Goal: Task Accomplishment & Management: Use online tool/utility

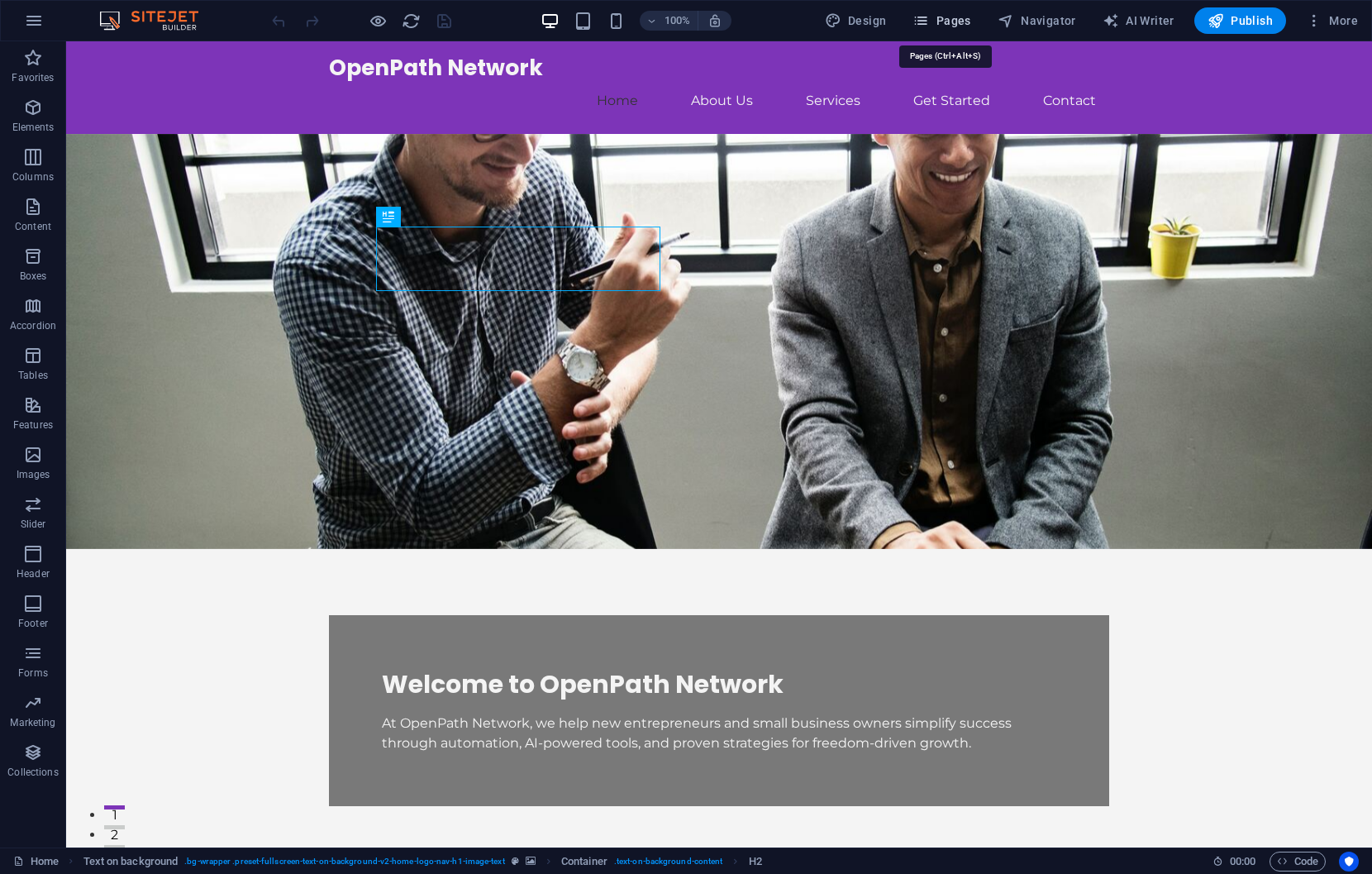
click at [923, 28] on icon "button" at bounding box center [920, 20] width 16 height 16
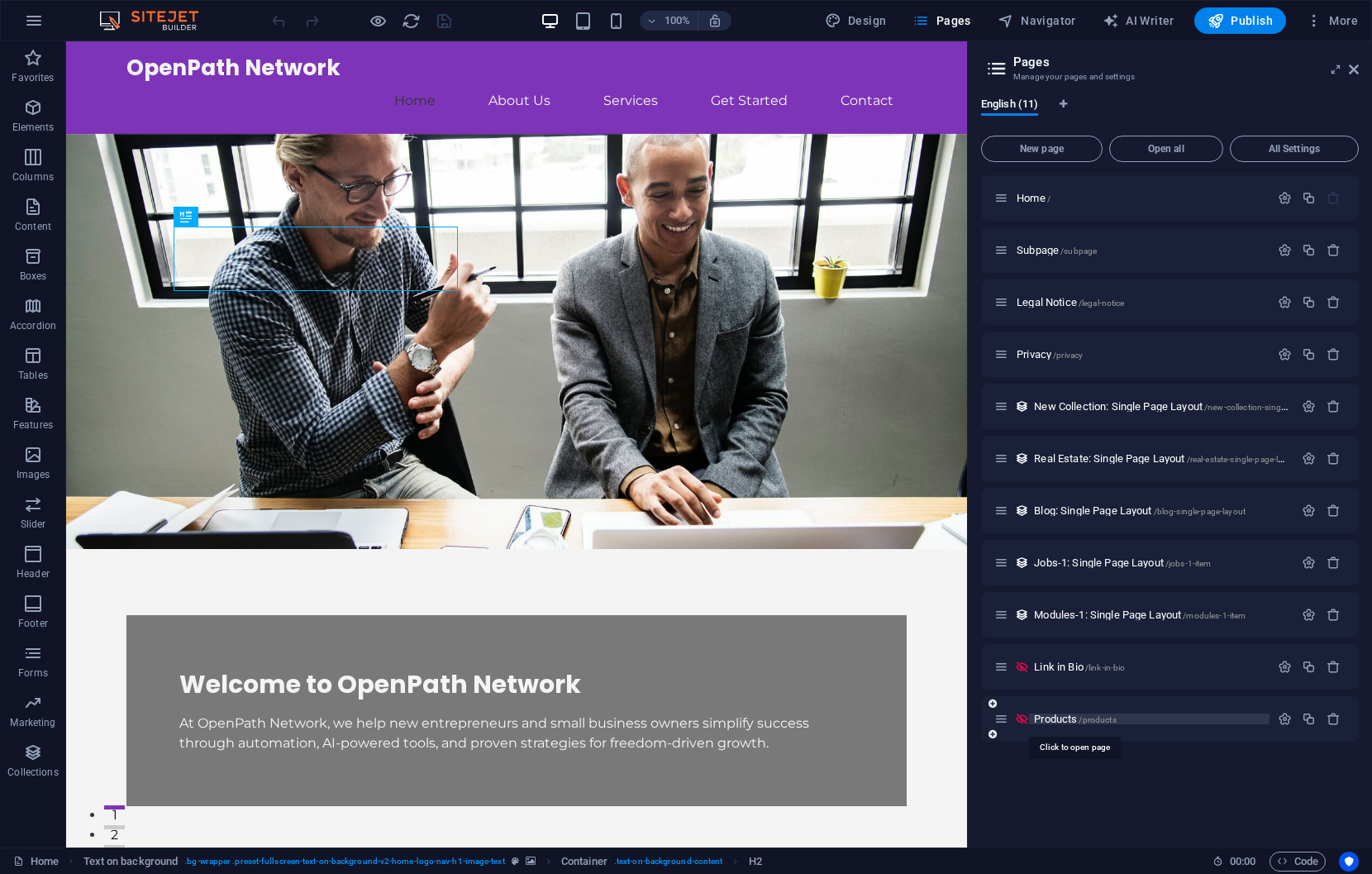
click at [1058, 720] on span "Products /products" at bounding box center [1074, 719] width 81 height 12
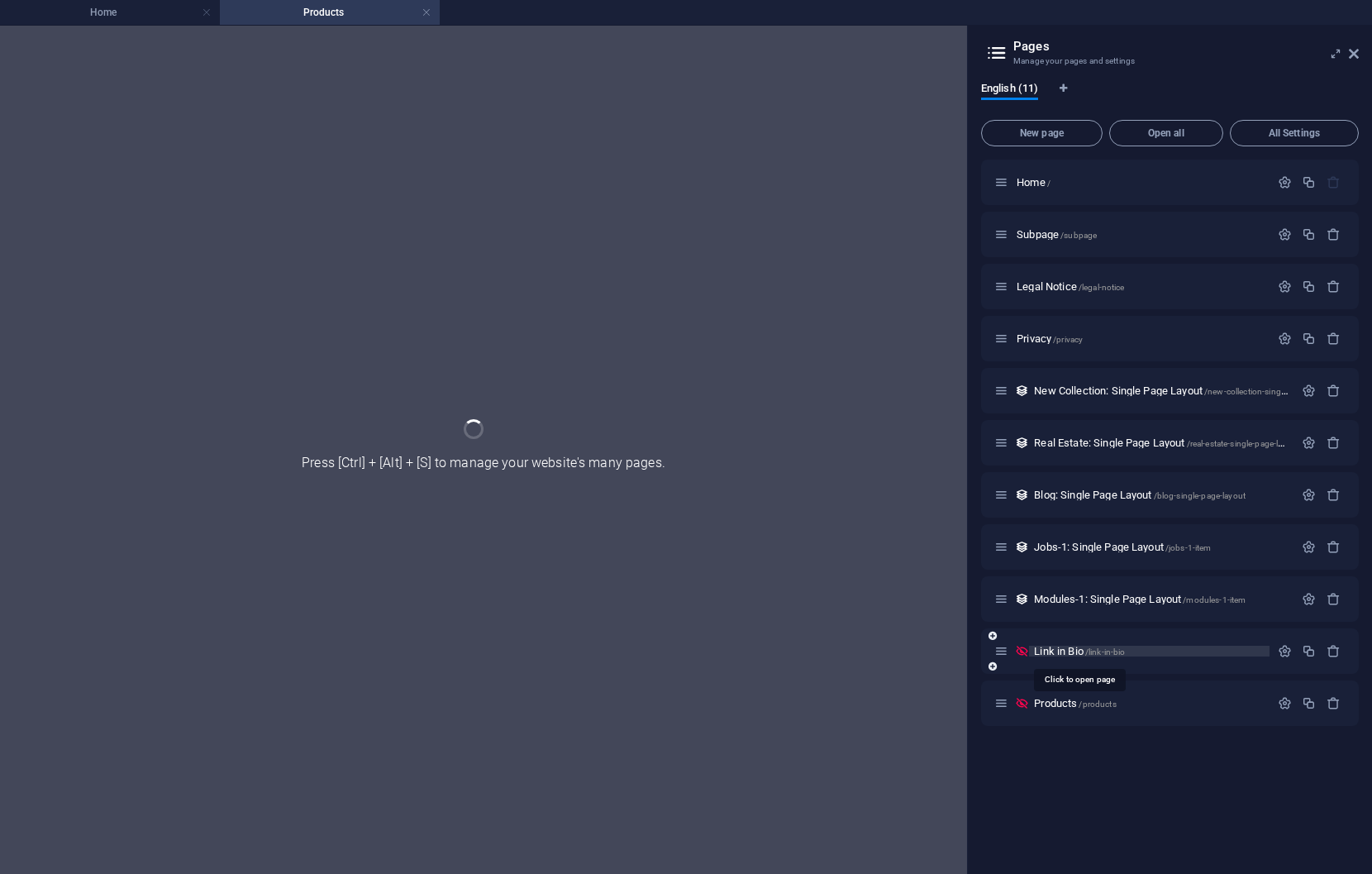
click at [1057, 622] on div "Modules-1: Single Page Layout /modules-1-item" at bounding box center [1170, 598] width 377 height 45
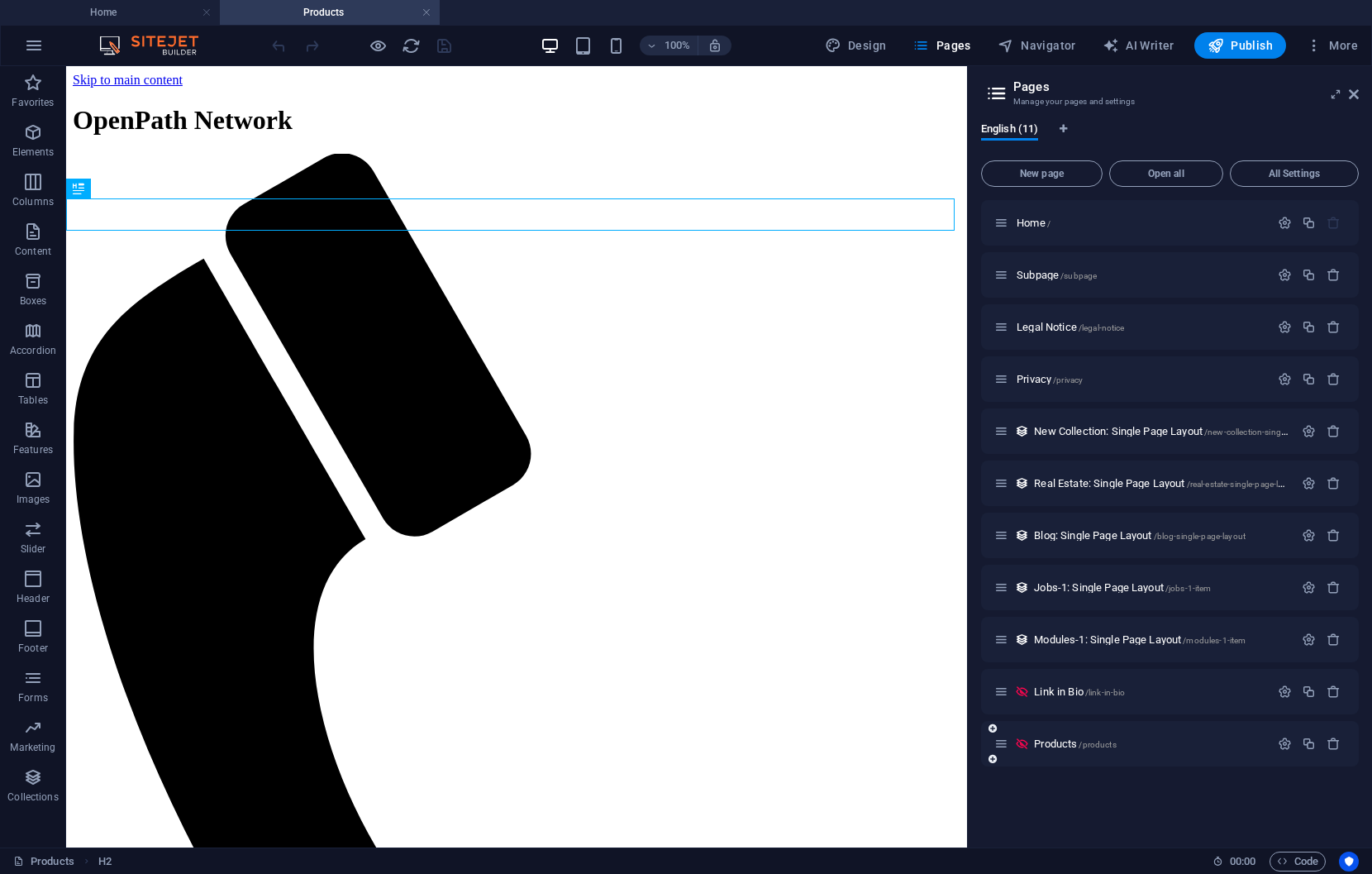
click at [1057, 694] on span "Link in Bio /link-in-bio" at bounding box center [1079, 691] width 91 height 12
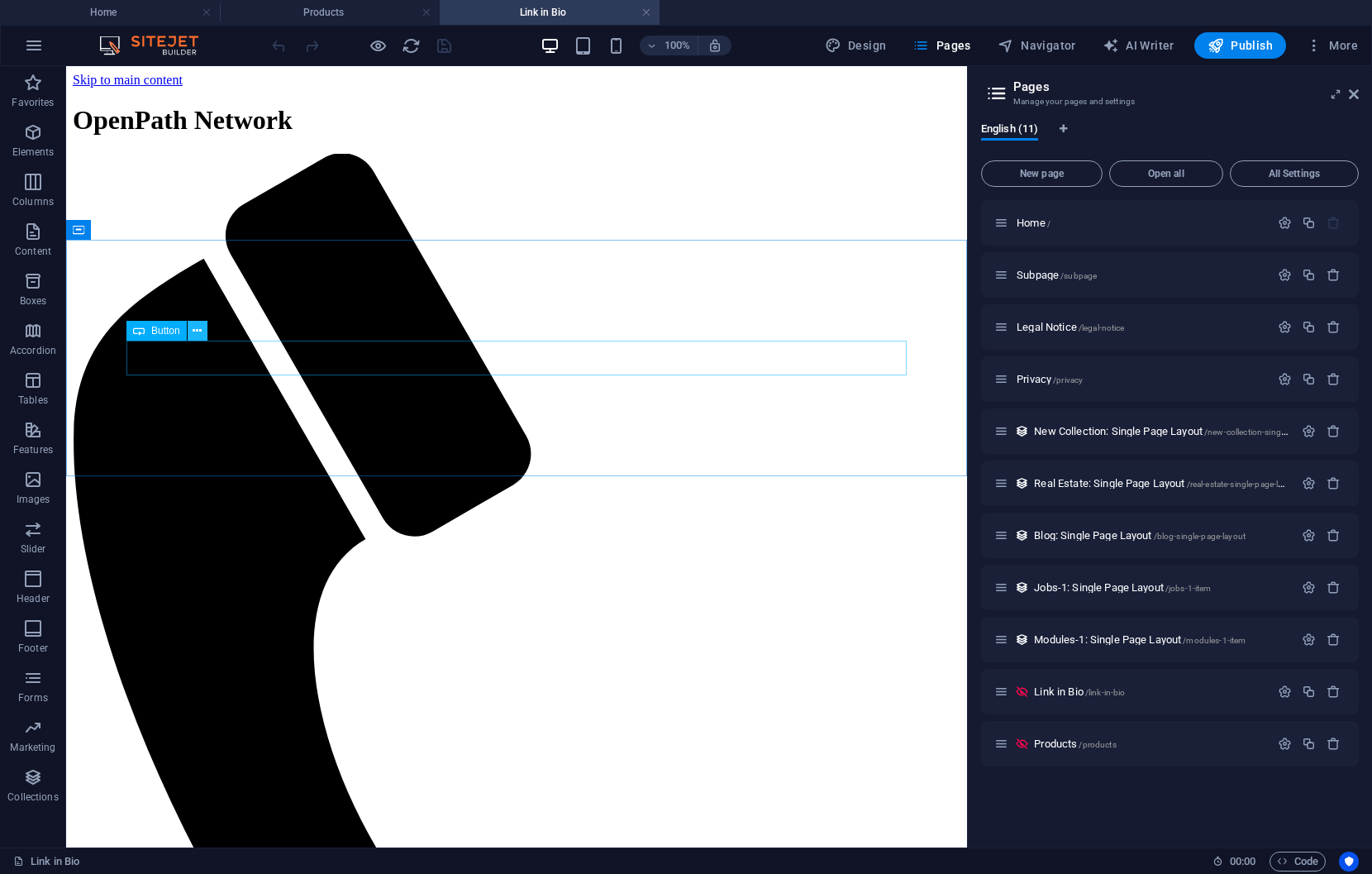
click at [194, 333] on icon at bounding box center [196, 331] width 9 height 17
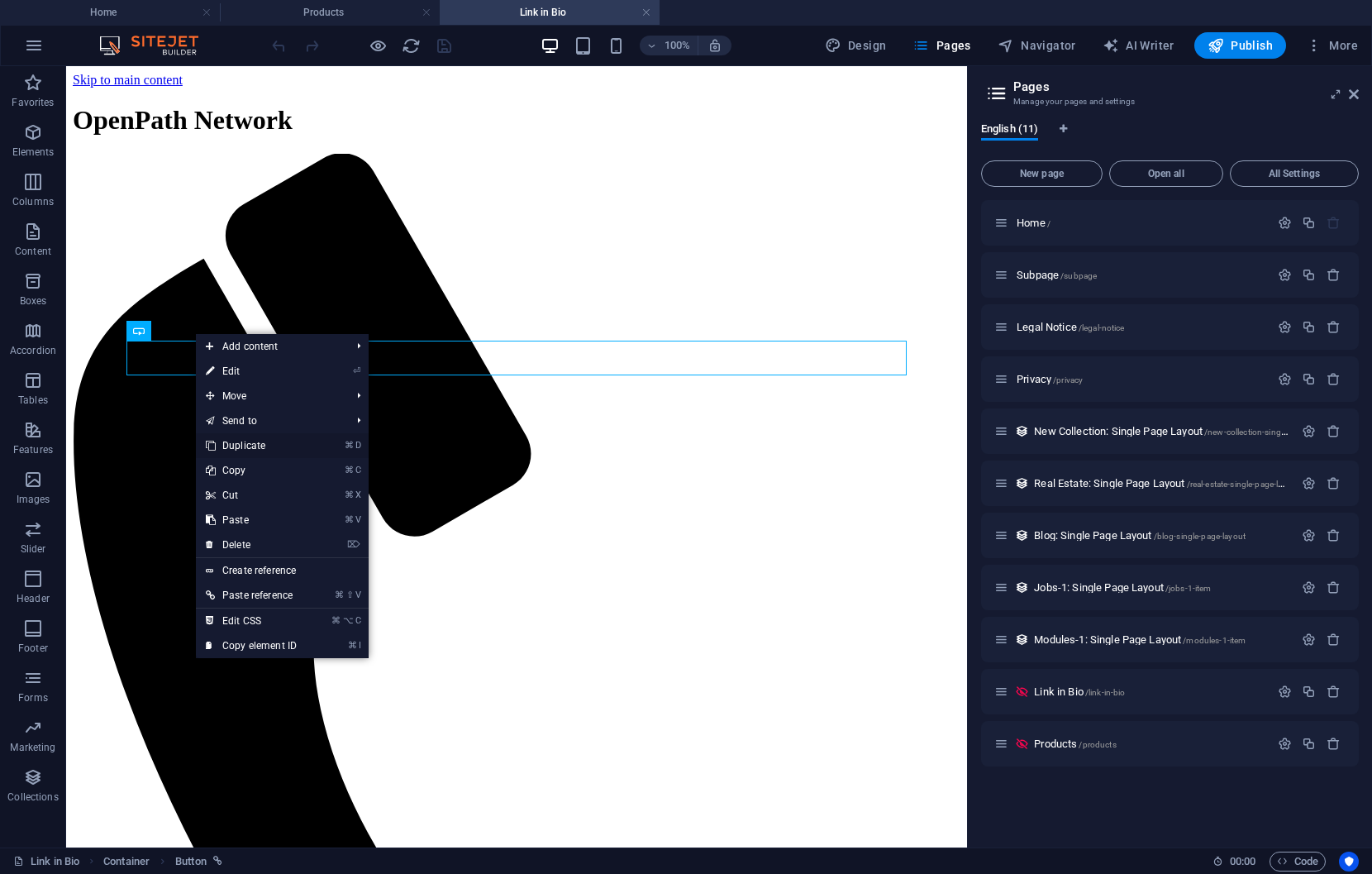
click at [274, 449] on link "⌘ D Duplicate" at bounding box center [251, 446] width 111 height 25
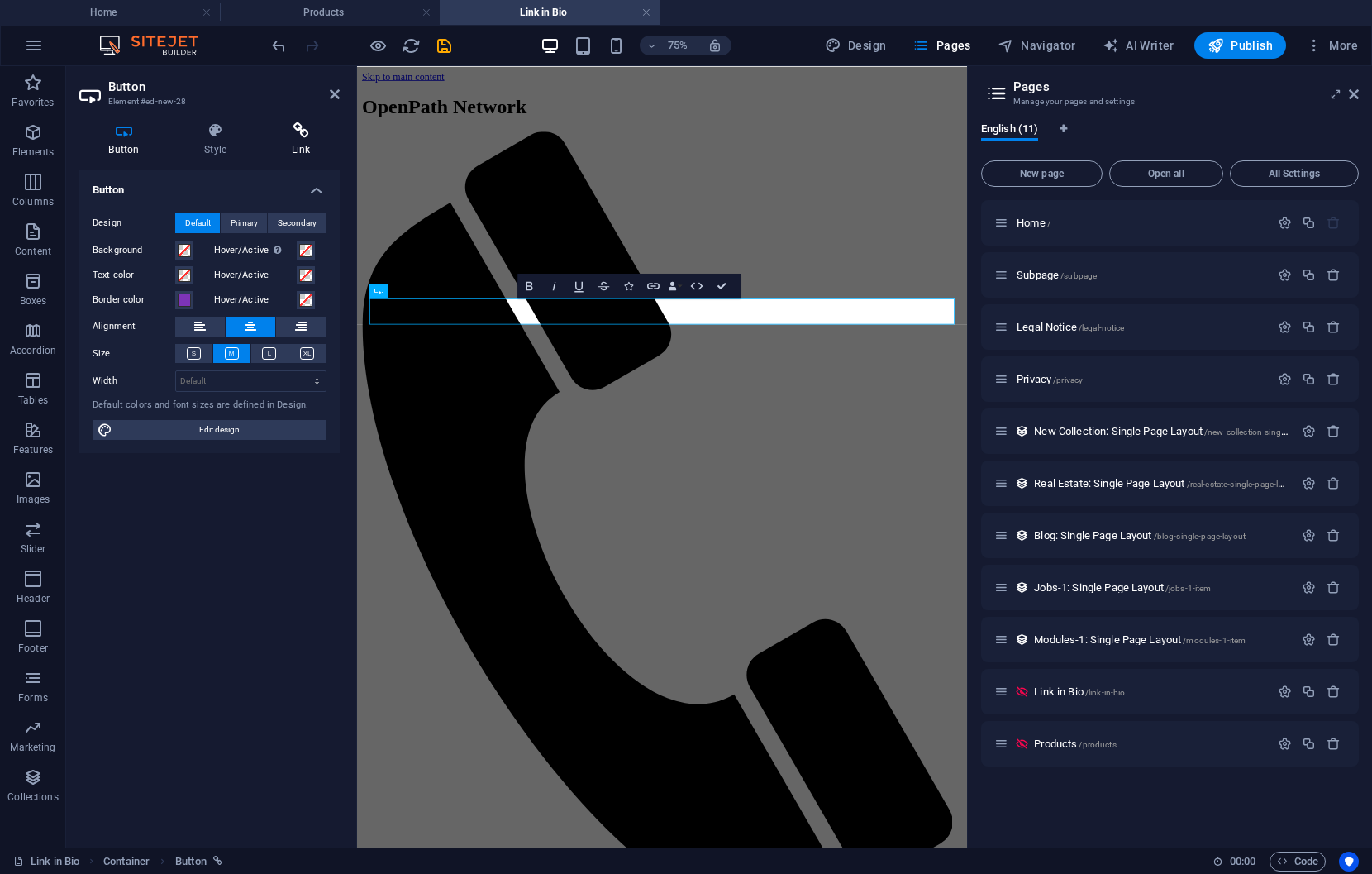
click at [301, 142] on h4 "Link" at bounding box center [300, 140] width 78 height 34
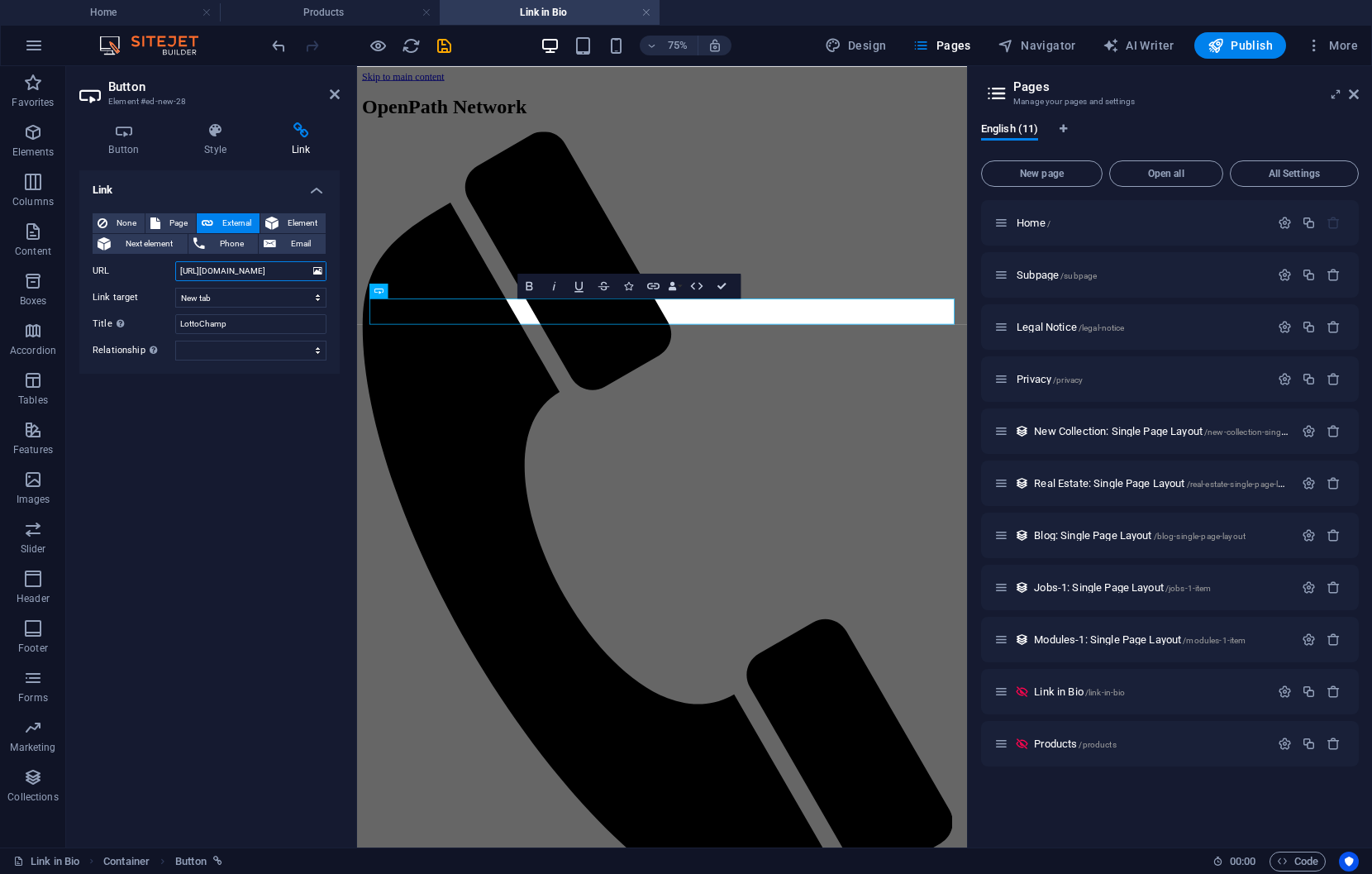
click at [227, 273] on input "[URL][DOMAIN_NAME]" at bounding box center [251, 271] width 151 height 20
paste input "7-figure-accelerator/"
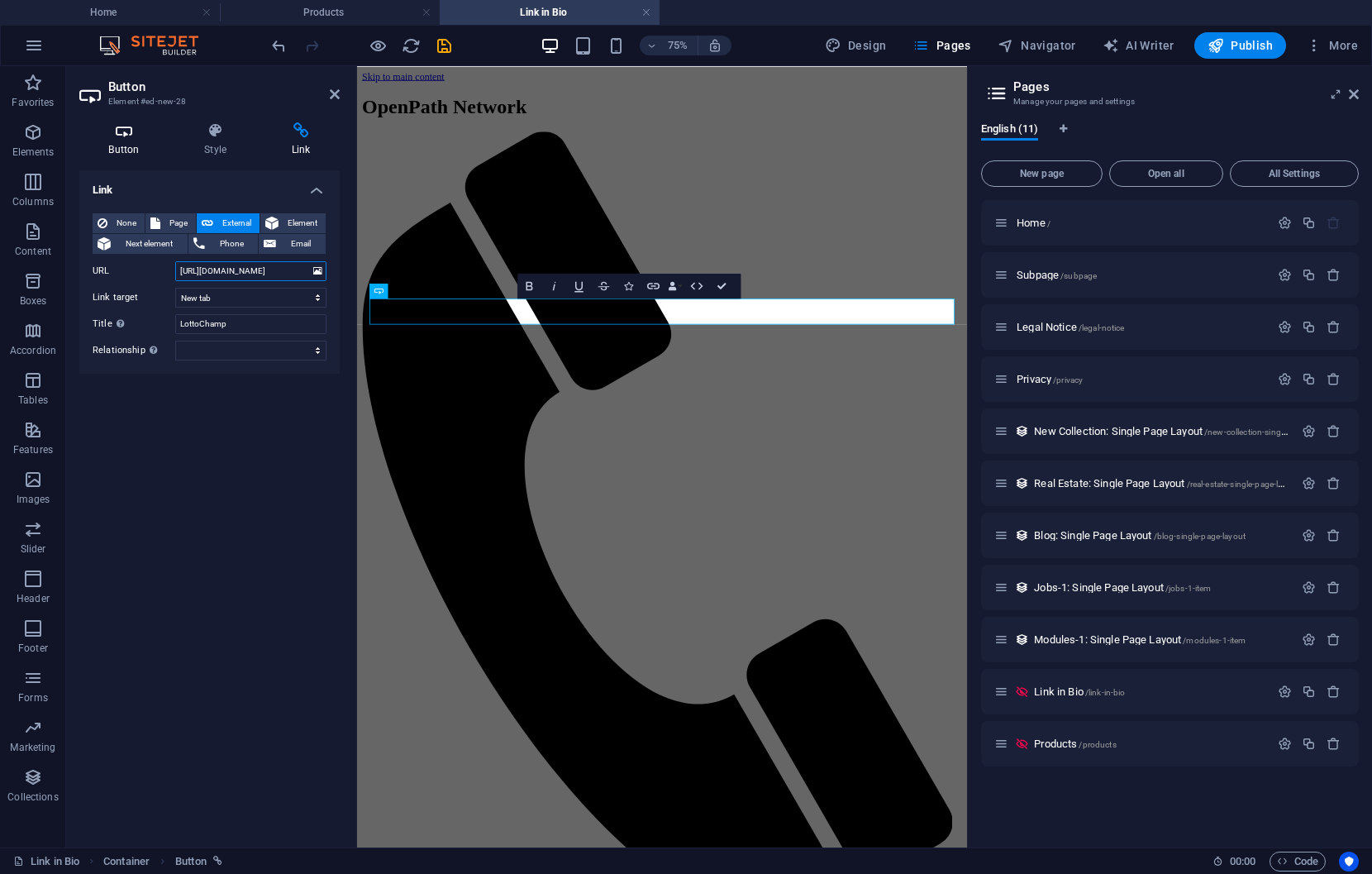
type input "[URL][DOMAIN_NAME]"
click at [139, 142] on h4 "Button" at bounding box center [127, 140] width 96 height 34
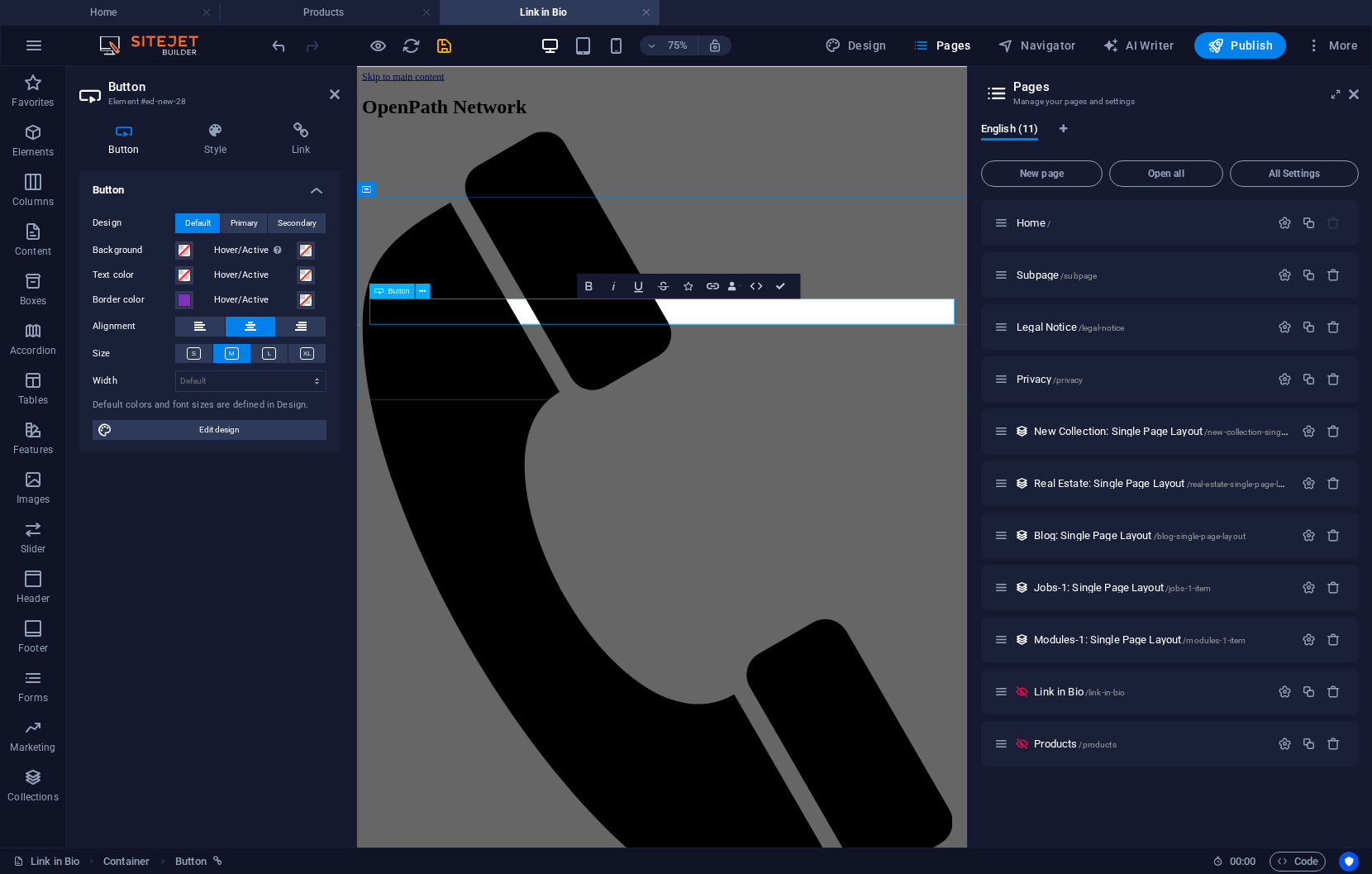
click at [301, 137] on icon at bounding box center [300, 130] width 78 height 16
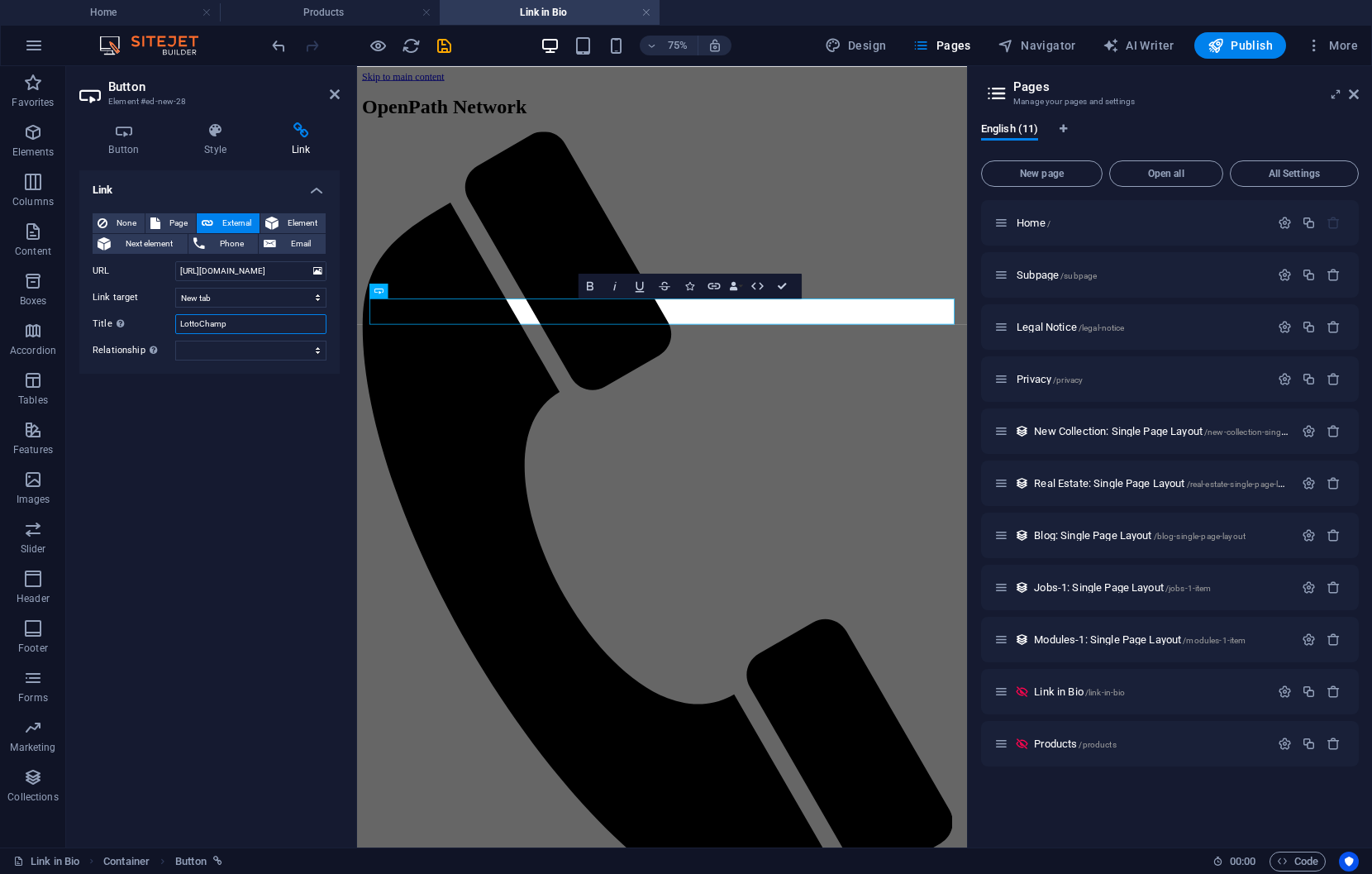
click at [231, 328] on input "LottoChamp" at bounding box center [251, 324] width 151 height 20
paste input "7-figure-accelerator/"
type input "7-figure-accelerator"
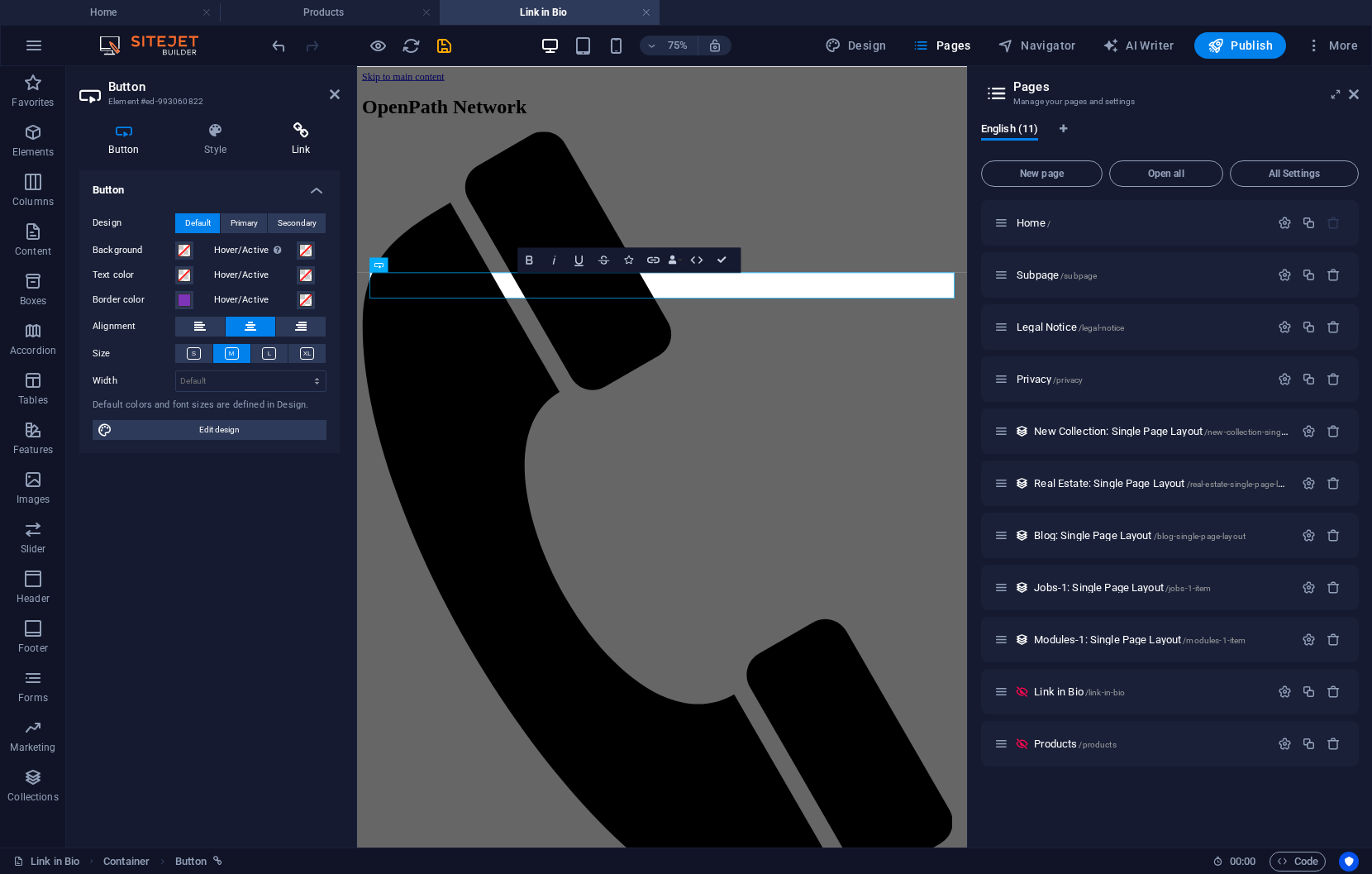
click at [305, 136] on icon at bounding box center [300, 130] width 78 height 16
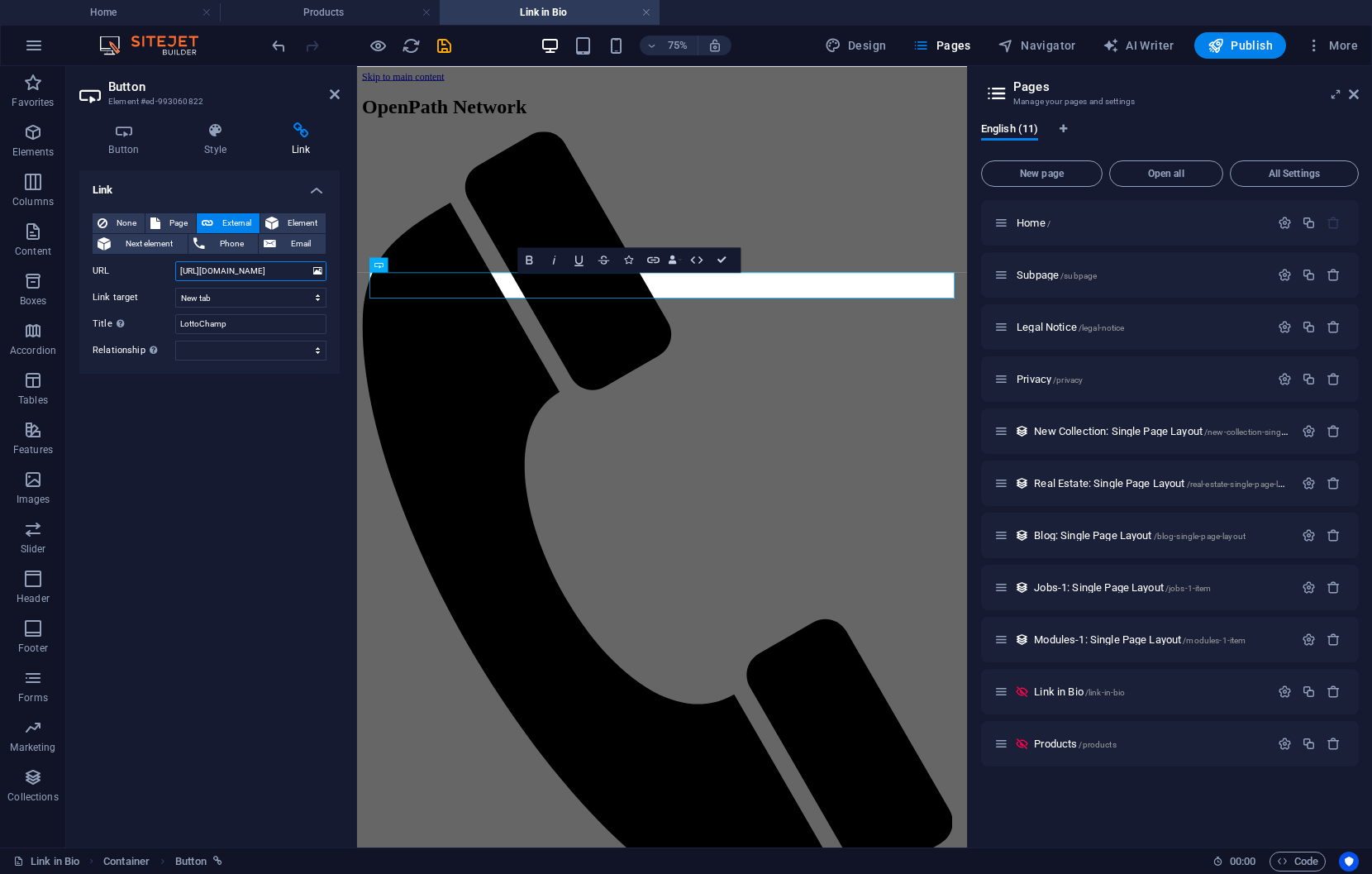
click at [276, 274] on input "[URL][DOMAIN_NAME]" at bounding box center [251, 271] width 151 height 20
drag, startPoint x: 619, startPoint y: 335, endPoint x: 358, endPoint y: 338, distance: 261.0
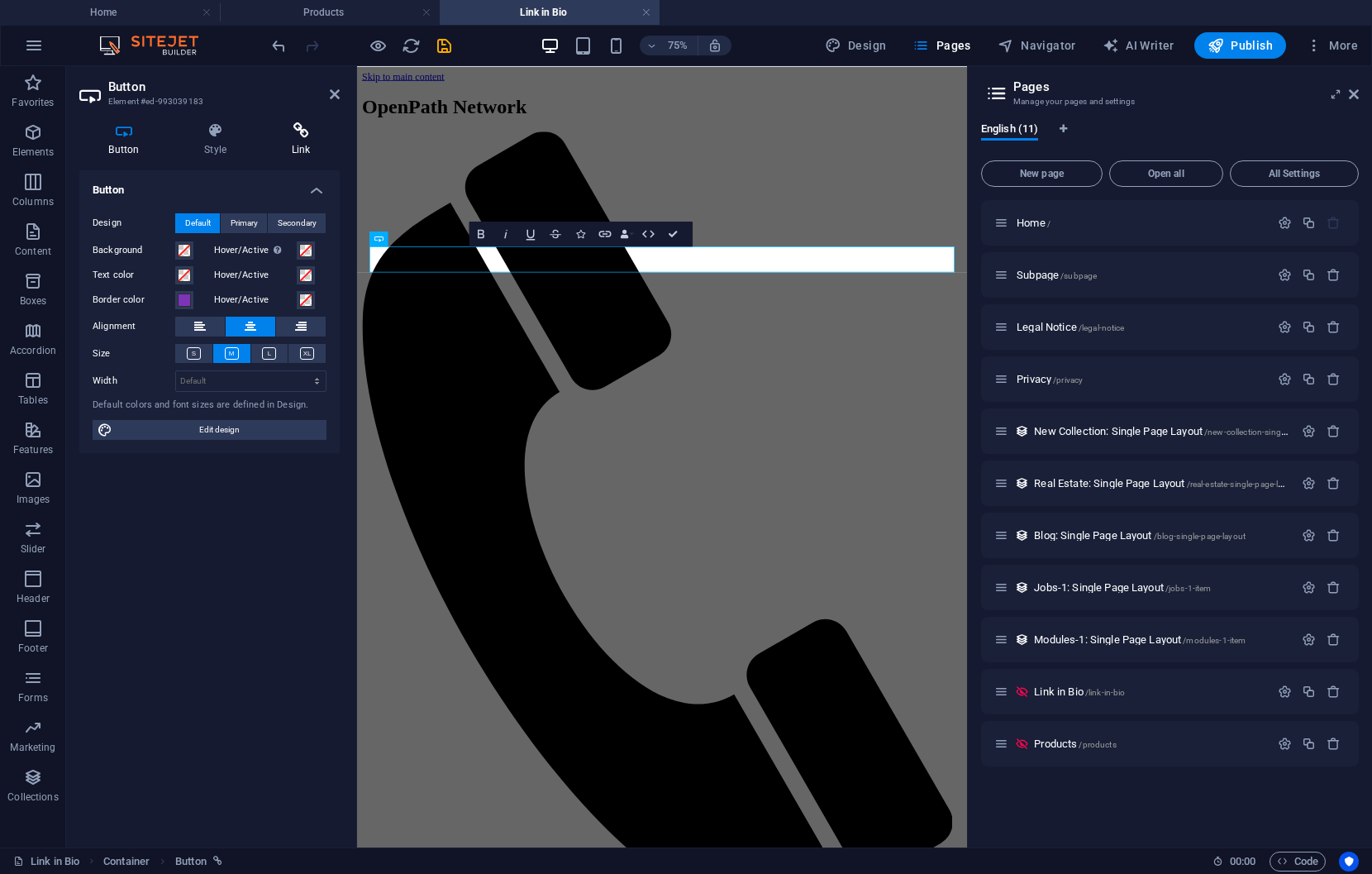
click at [299, 150] on h4 "Link" at bounding box center [300, 140] width 78 height 34
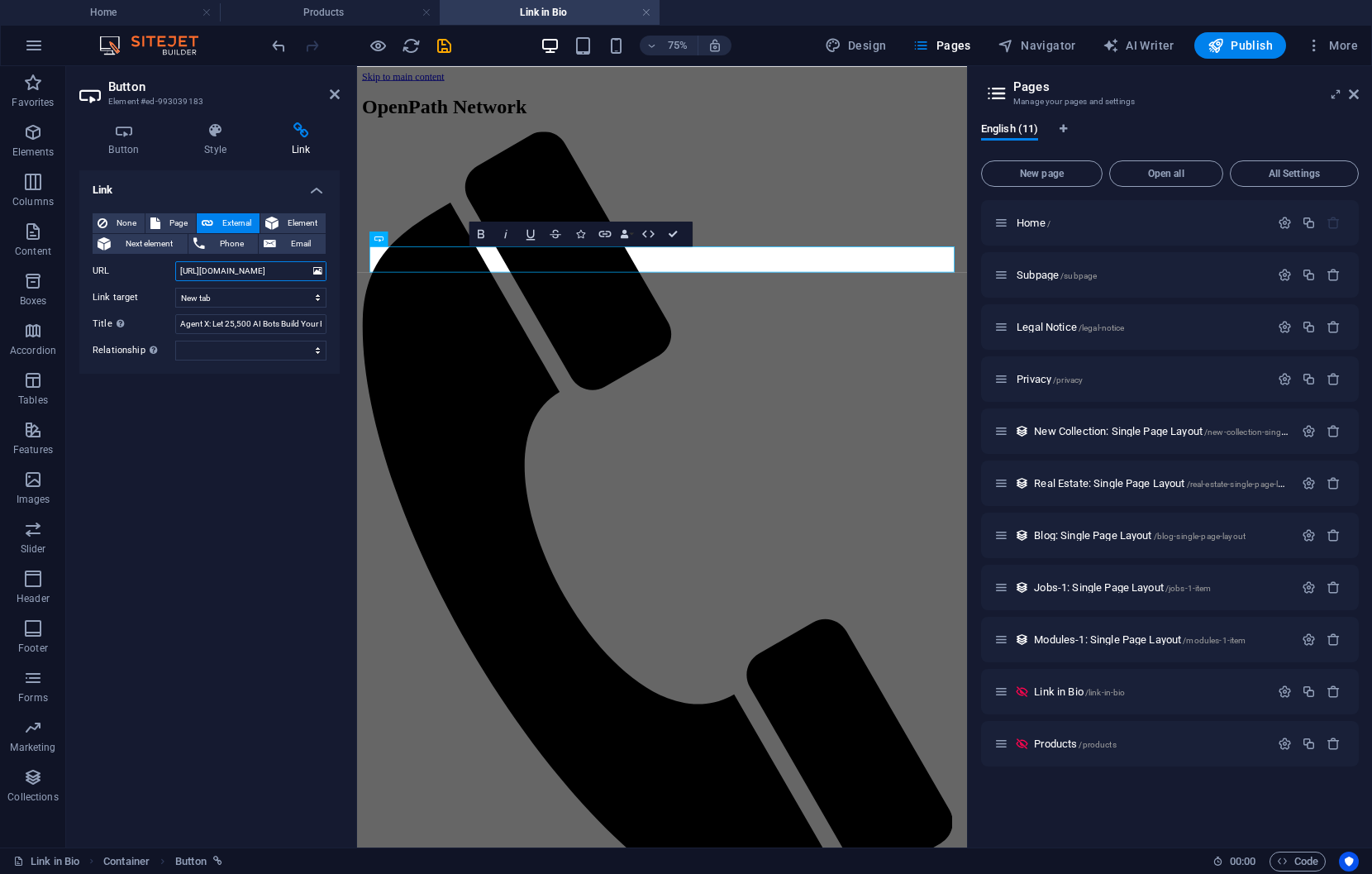
scroll to position [0, 38]
drag, startPoint x: 624, startPoint y: 340, endPoint x: 382, endPoint y: 343, distance: 242.0
click at [262, 314] on input "Agent X: Let 25,500 AI Bots Build Your Business on Autopilot" at bounding box center [251, 324] width 151 height 20
click at [226, 315] on input "Agent X: Let 25,500 AI Bots Build Your Business on Autopilot" at bounding box center [251, 324] width 151 height 20
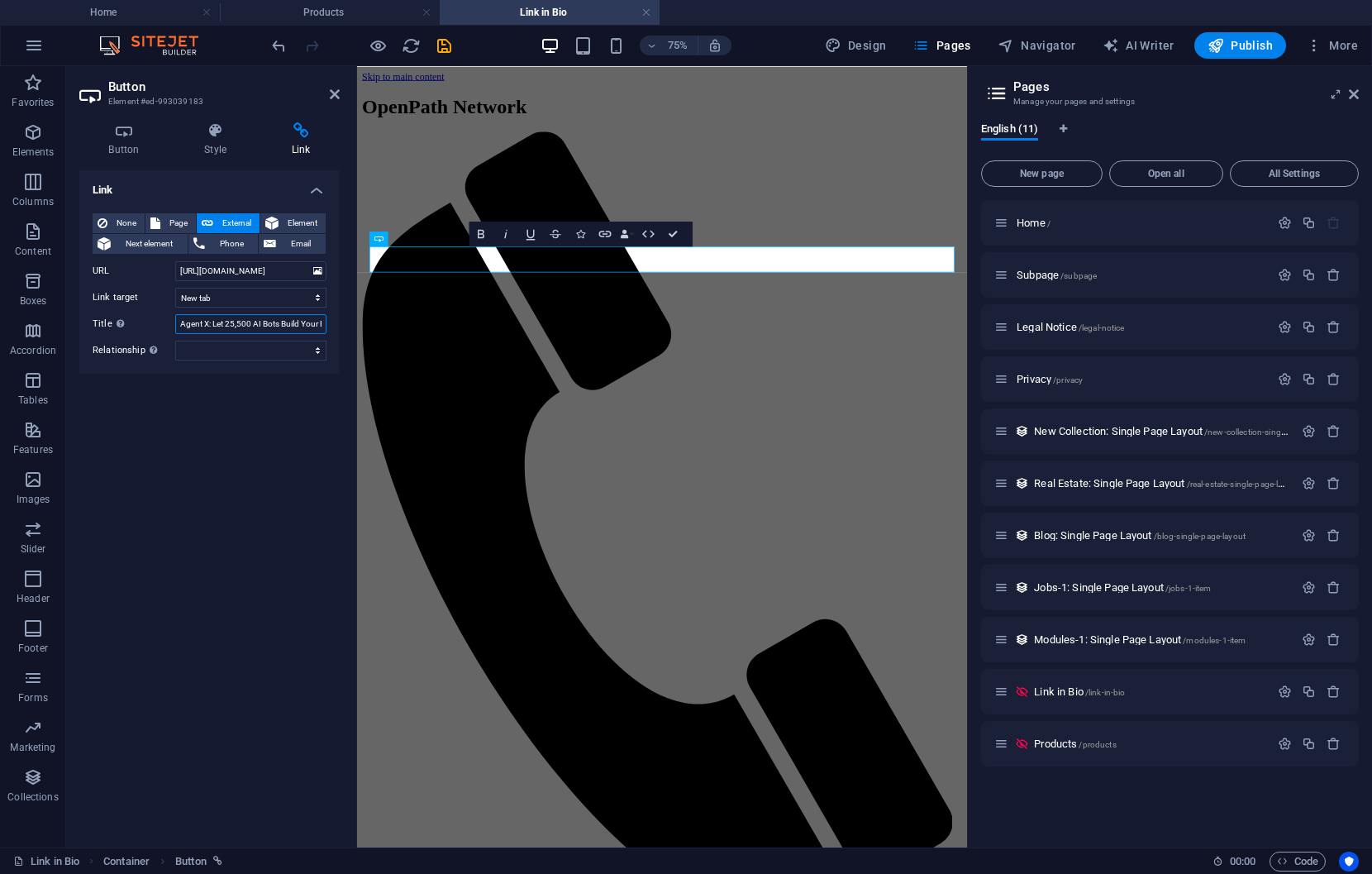
scroll to position [0, 80]
drag, startPoint x: 213, startPoint y: 322, endPoint x: 356, endPoint y: 327, distance: 143.1
click at [356, 327] on aside "Button Element #ed-993039183 Button Style Link Button Design Default Primary Se…" at bounding box center [212, 456] width 291 height 781
type input "Agent X"
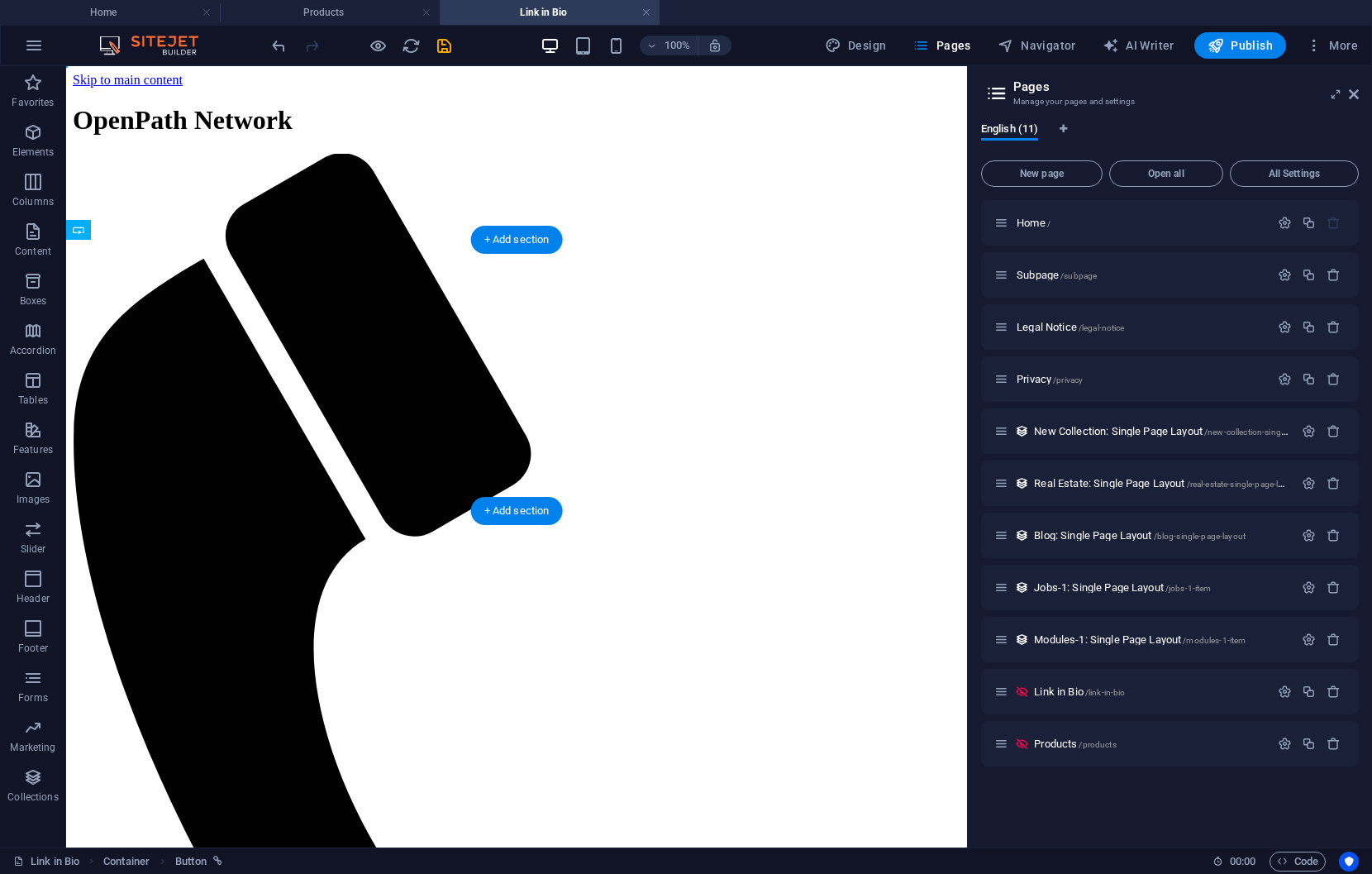
drag, startPoint x: 506, startPoint y: 399, endPoint x: 504, endPoint y: 302, distance: 97.0
drag, startPoint x: 513, startPoint y: 395, endPoint x: 487, endPoint y: 300, distance: 98.5
drag, startPoint x: 414, startPoint y: 399, endPoint x: 334, endPoint y: 304, distance: 124.2
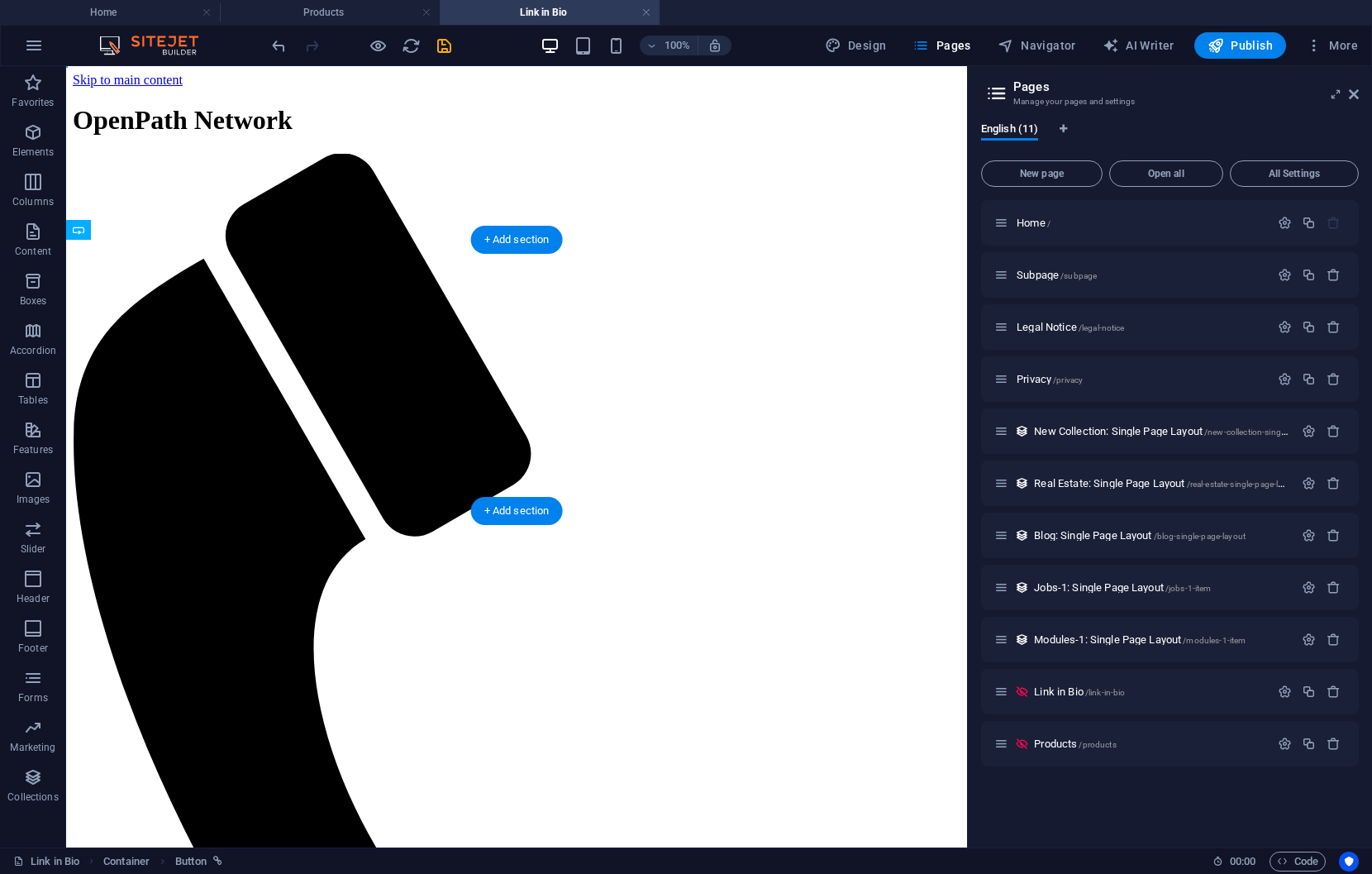
drag, startPoint x: 581, startPoint y: 328, endPoint x: 582, endPoint y: 377, distance: 49.0
drag, startPoint x: 559, startPoint y: 350, endPoint x: 553, endPoint y: 293, distance: 57.3
drag, startPoint x: 557, startPoint y: 316, endPoint x: 558, endPoint y: 359, distance: 43.0
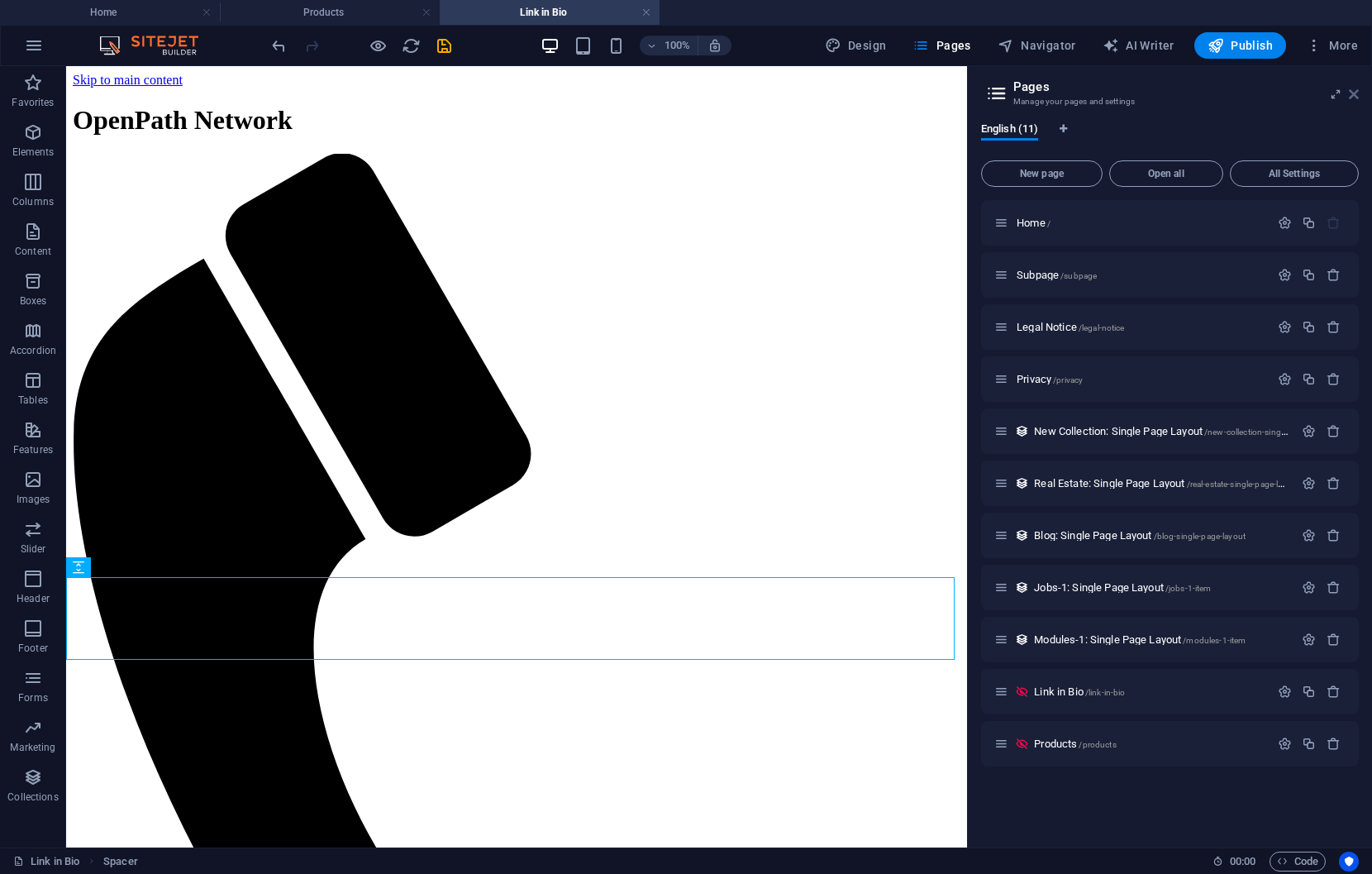
click at [1355, 95] on icon at bounding box center [1354, 94] width 10 height 13
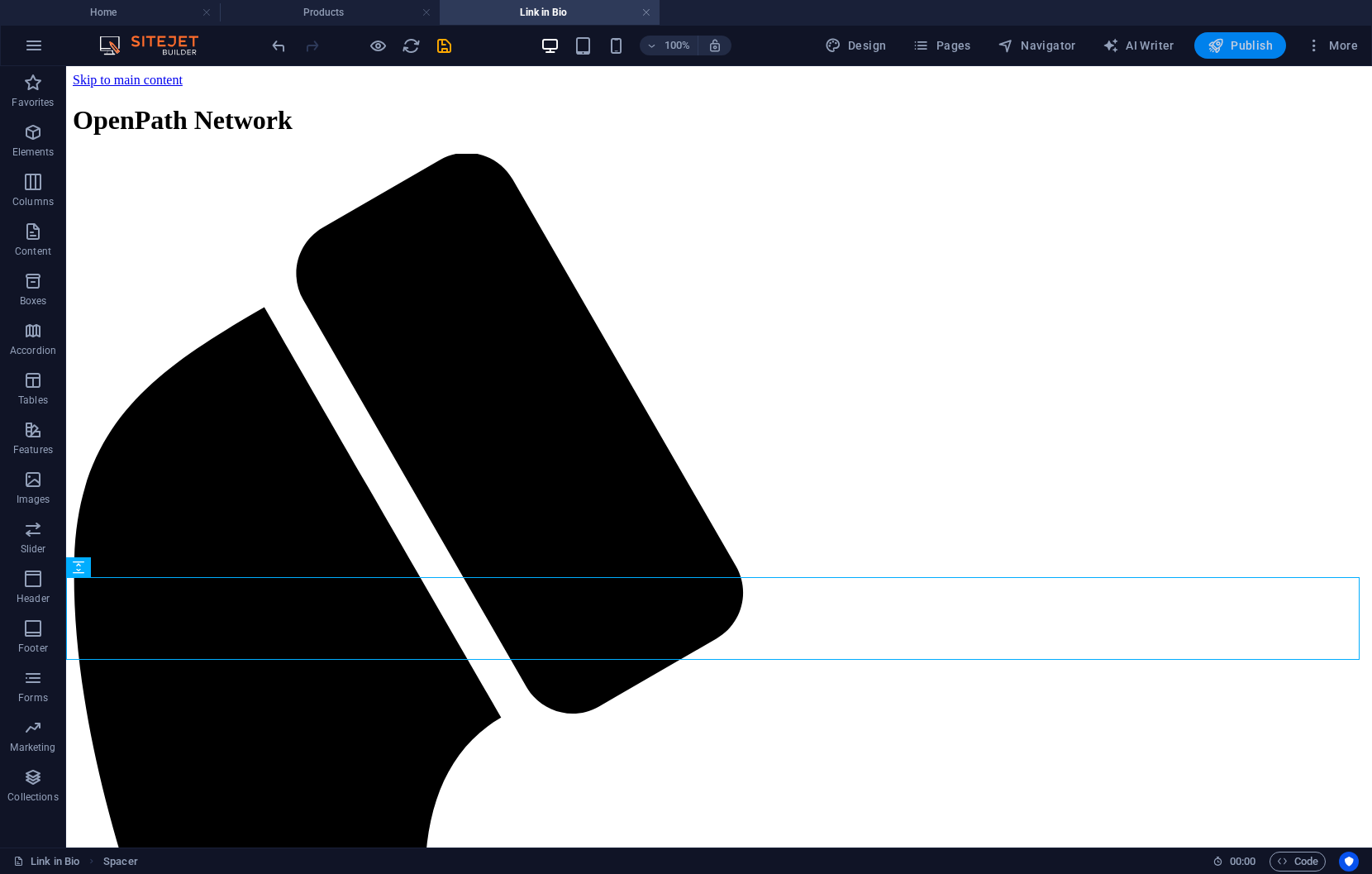
click at [1248, 42] on span "Publish" at bounding box center [1240, 45] width 65 height 16
